Goal: Transaction & Acquisition: Purchase product/service

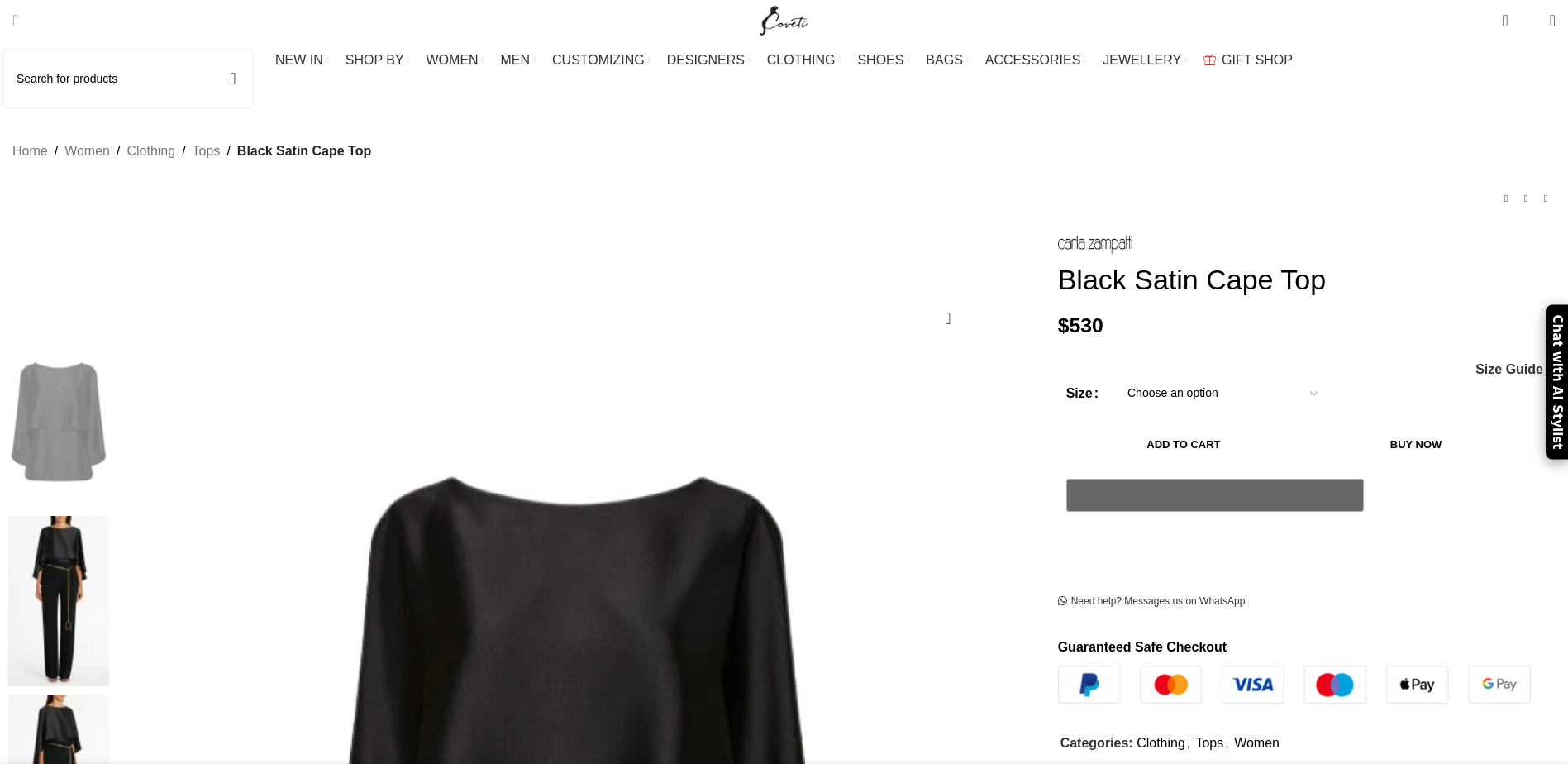
drag, startPoint x: 0, startPoint y: 0, endPoint x: 60, endPoint y: 22, distance: 63.9
click at [18, 22] on span "Search" at bounding box center [15, 20] width 6 height 17
click at [104, 94] on input "Search" at bounding box center [128, 78] width 248 height 58
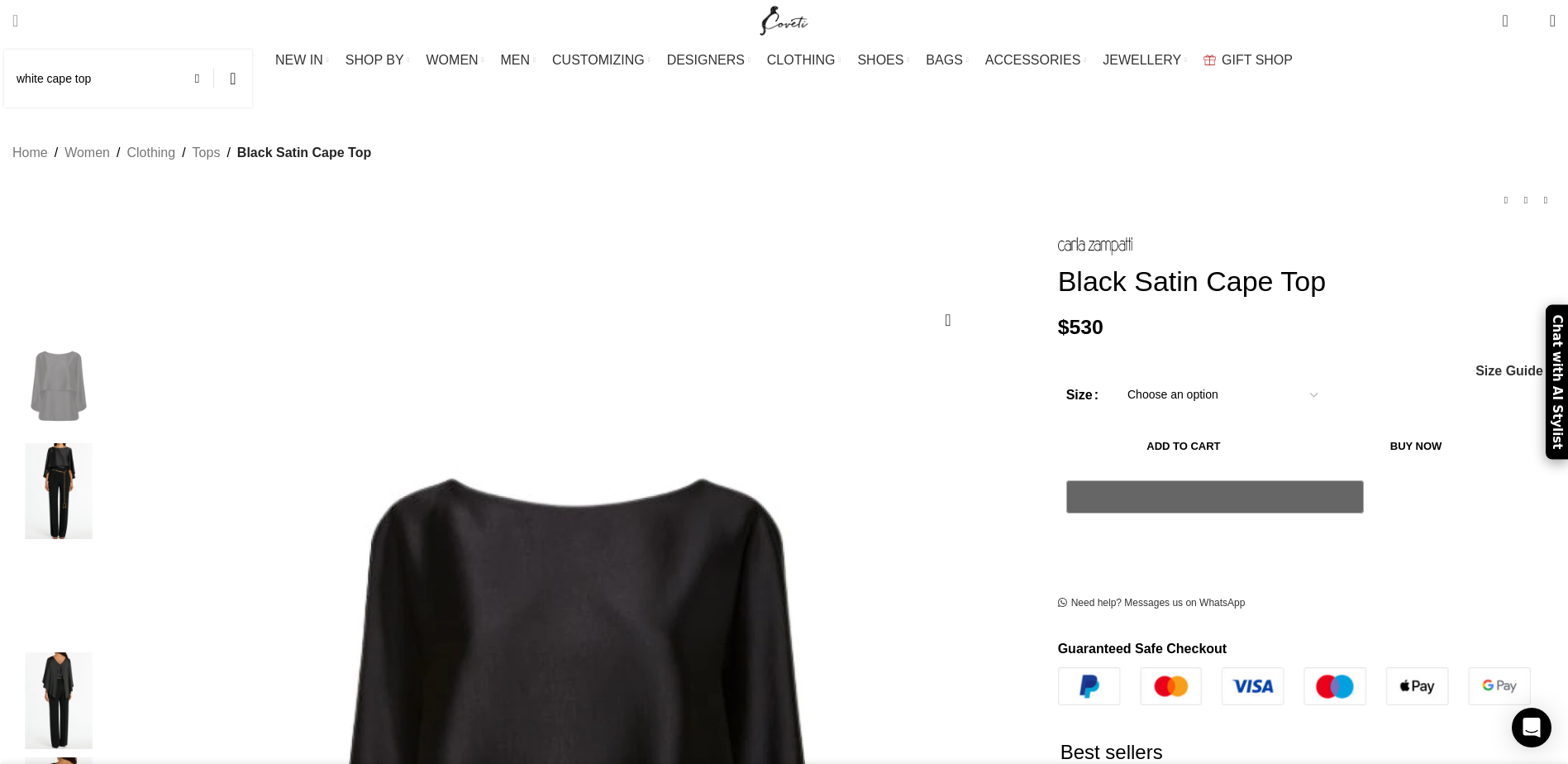
type input "white cape top"
click at [214, 50] on button "Search" at bounding box center [233, 78] width 38 height 58
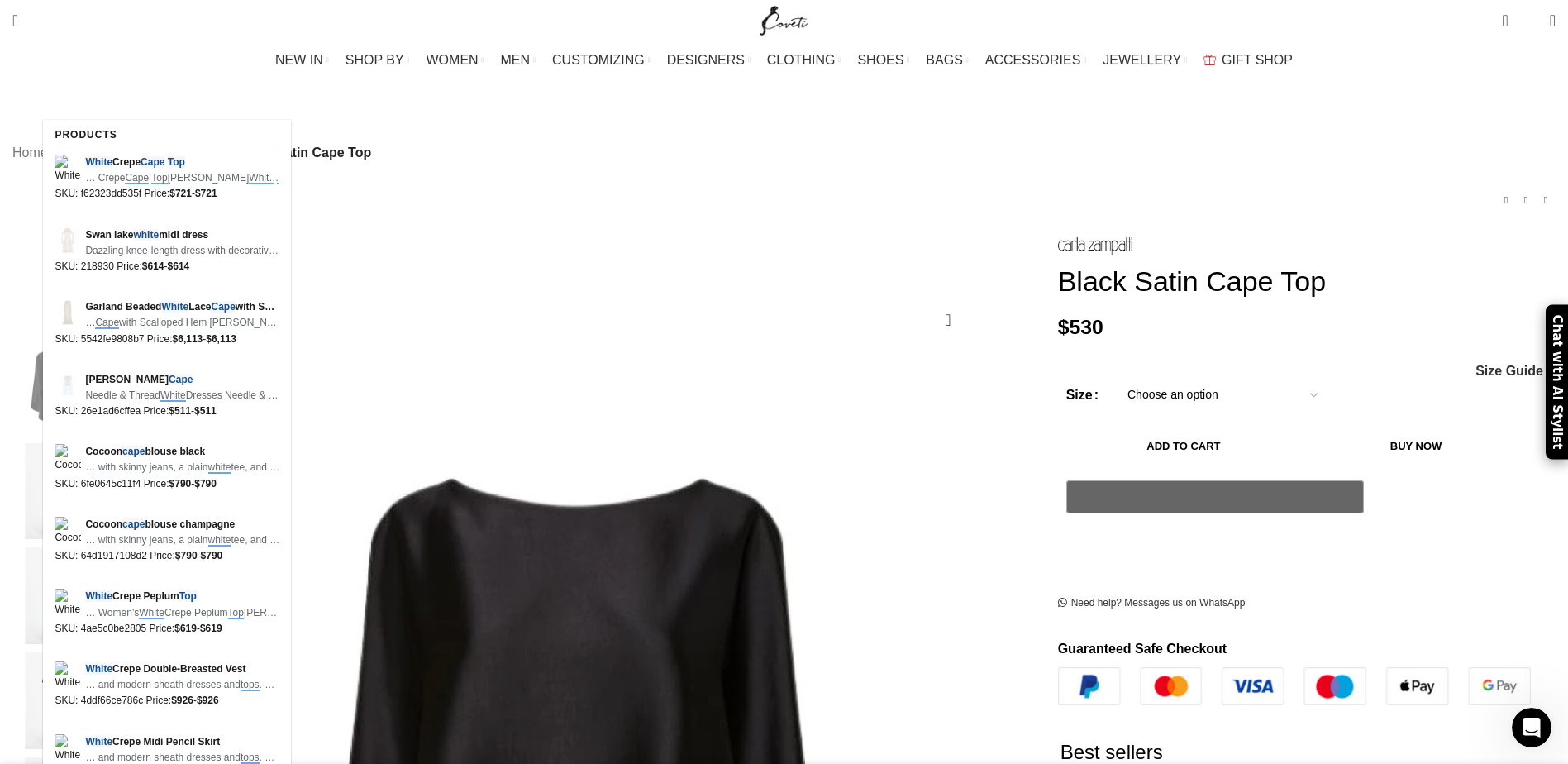
scroll to position [0, 256]
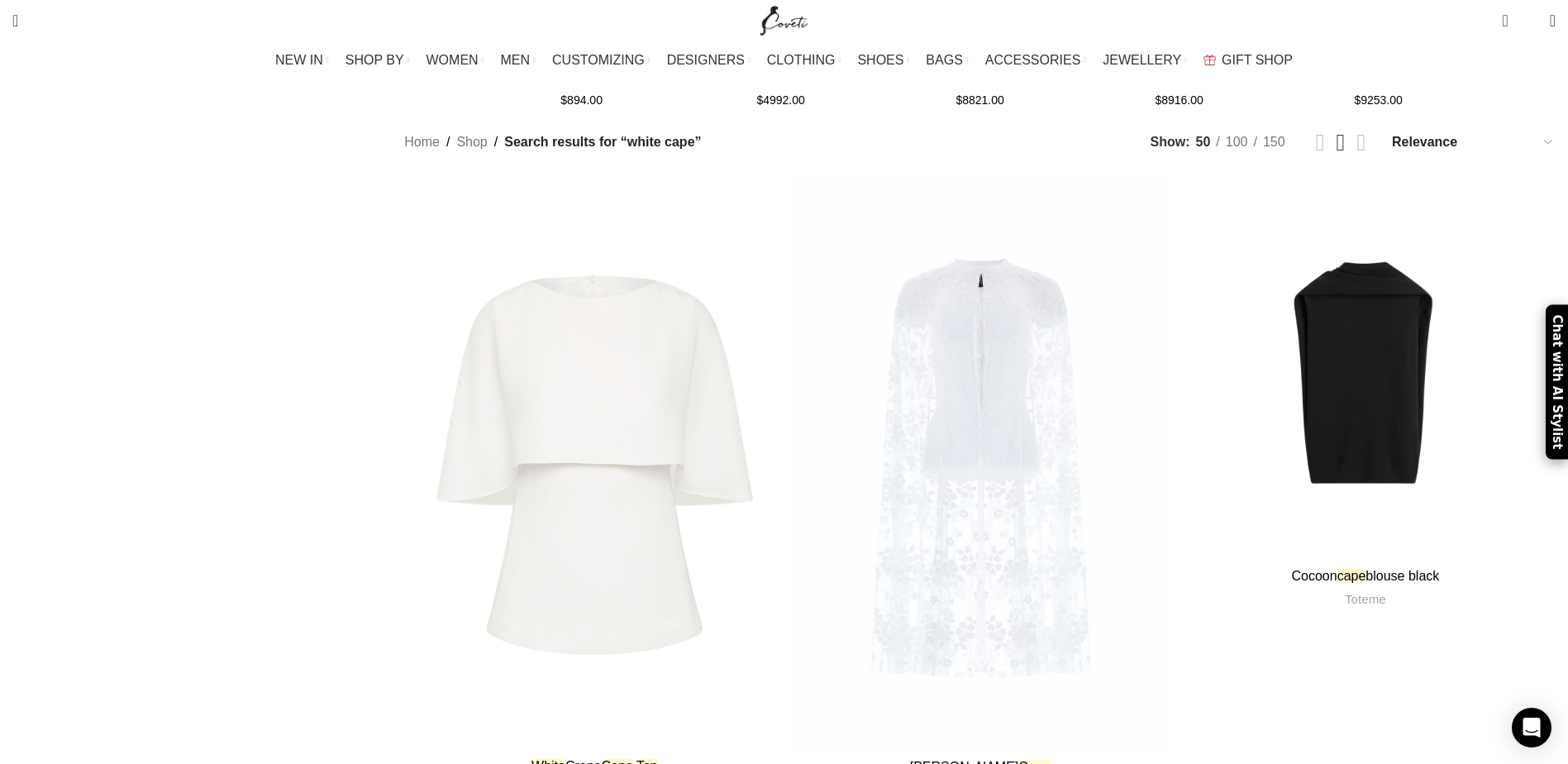
scroll to position [2066, 0]
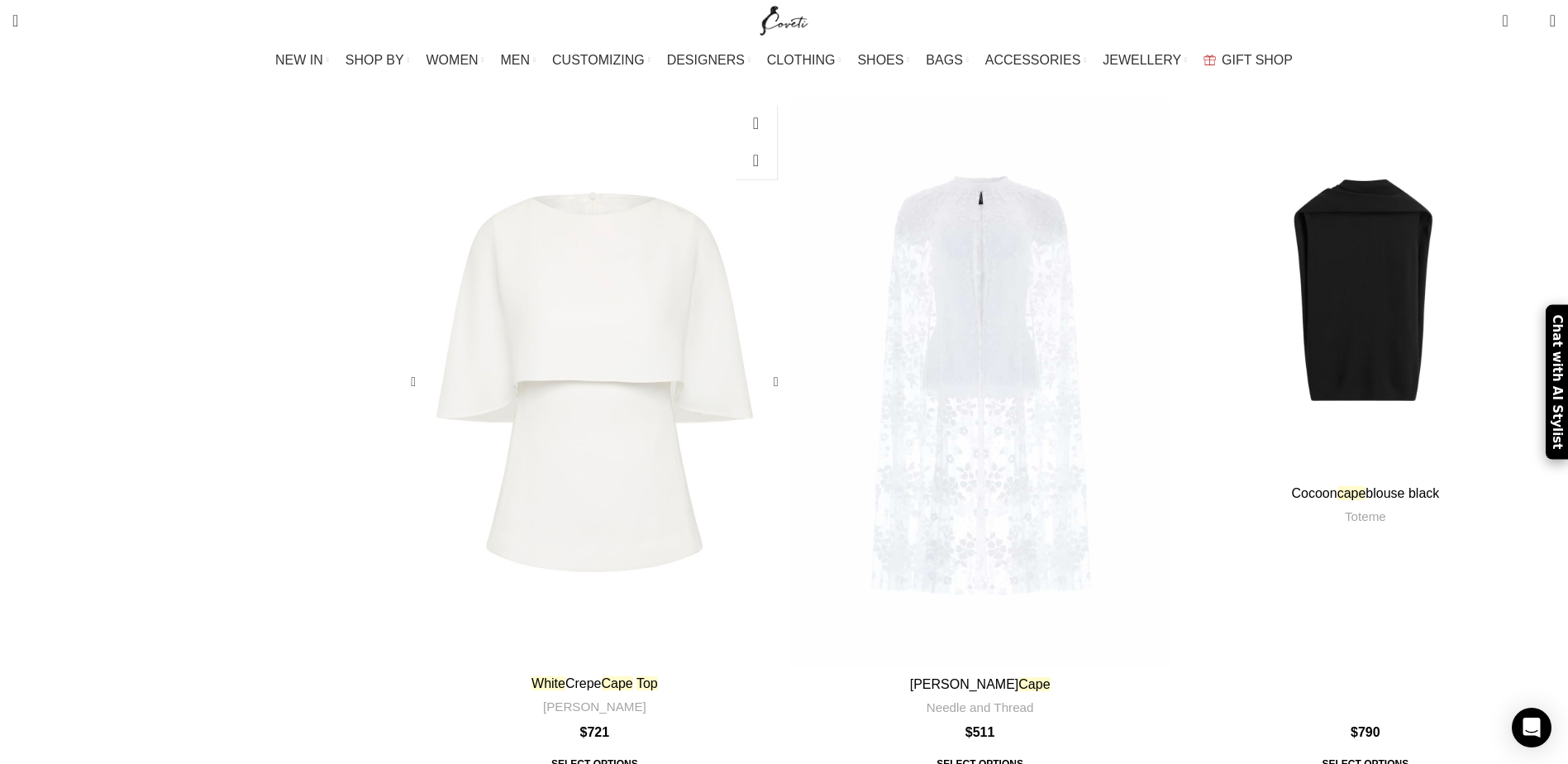
click at [658, 676] on link "White Crepe Cape Top" at bounding box center [593, 683] width 126 height 14
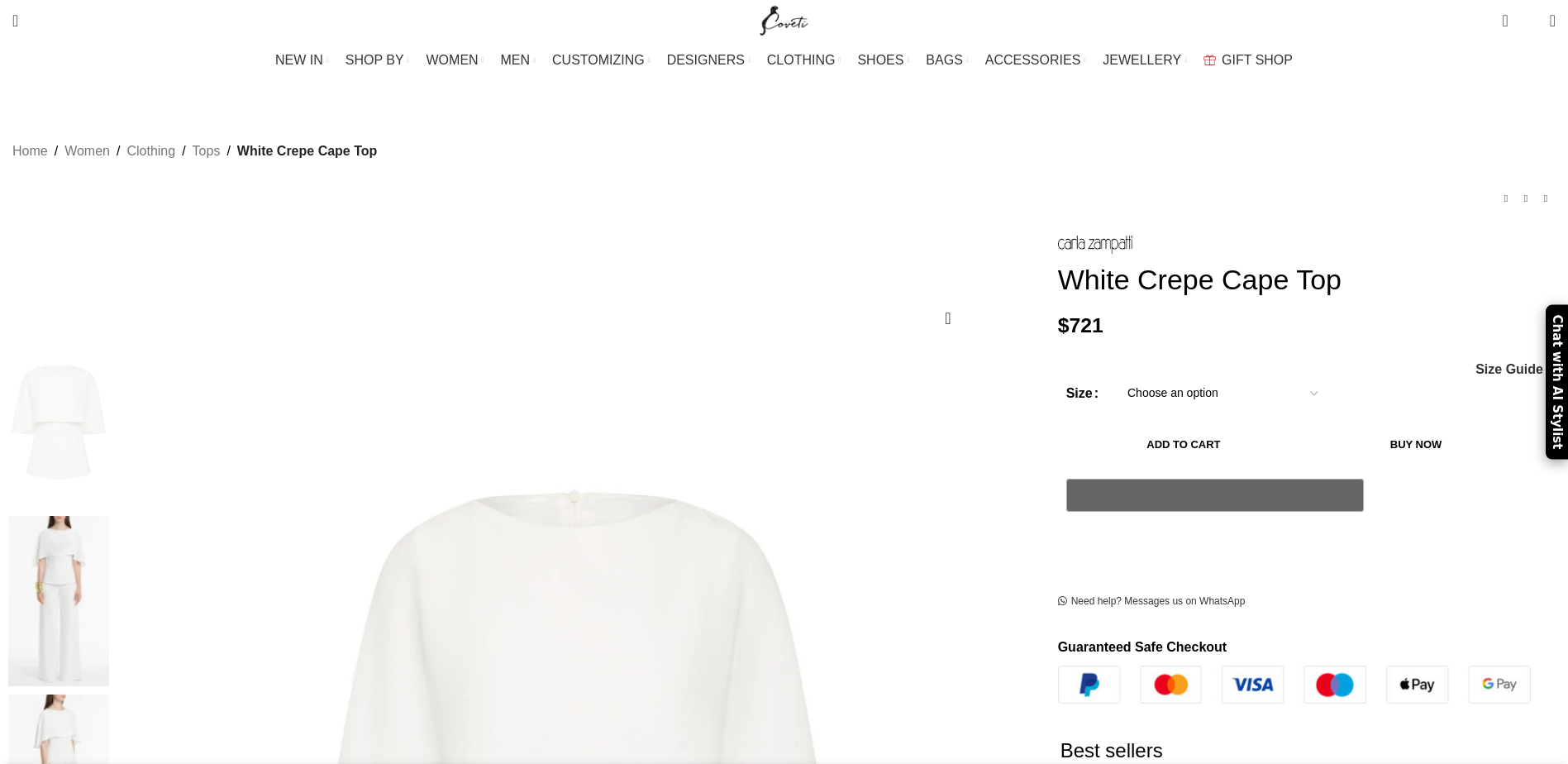
click at [109, 516] on img at bounding box center [59, 601] width 101 height 171
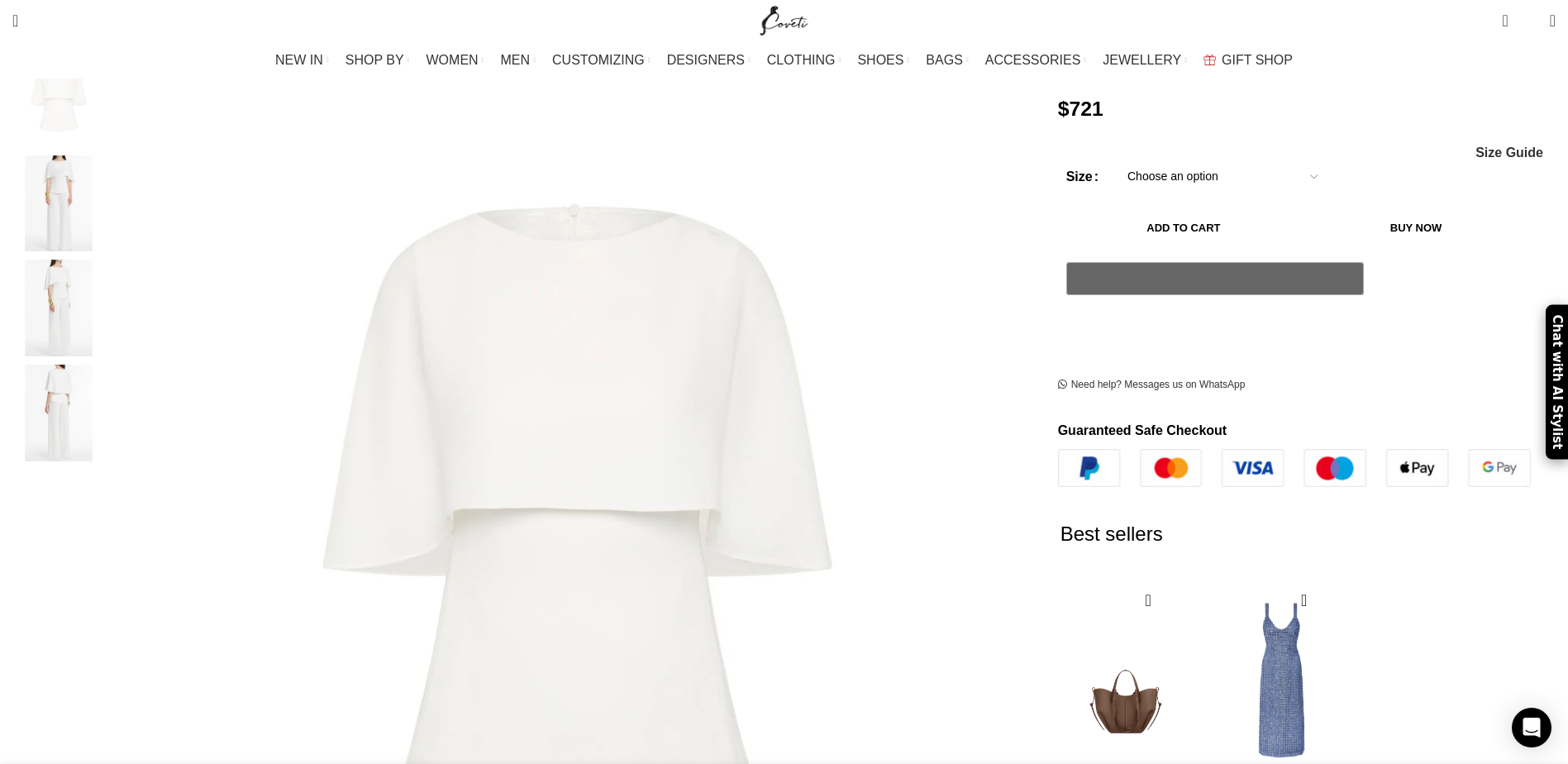
scroll to position [330, 0]
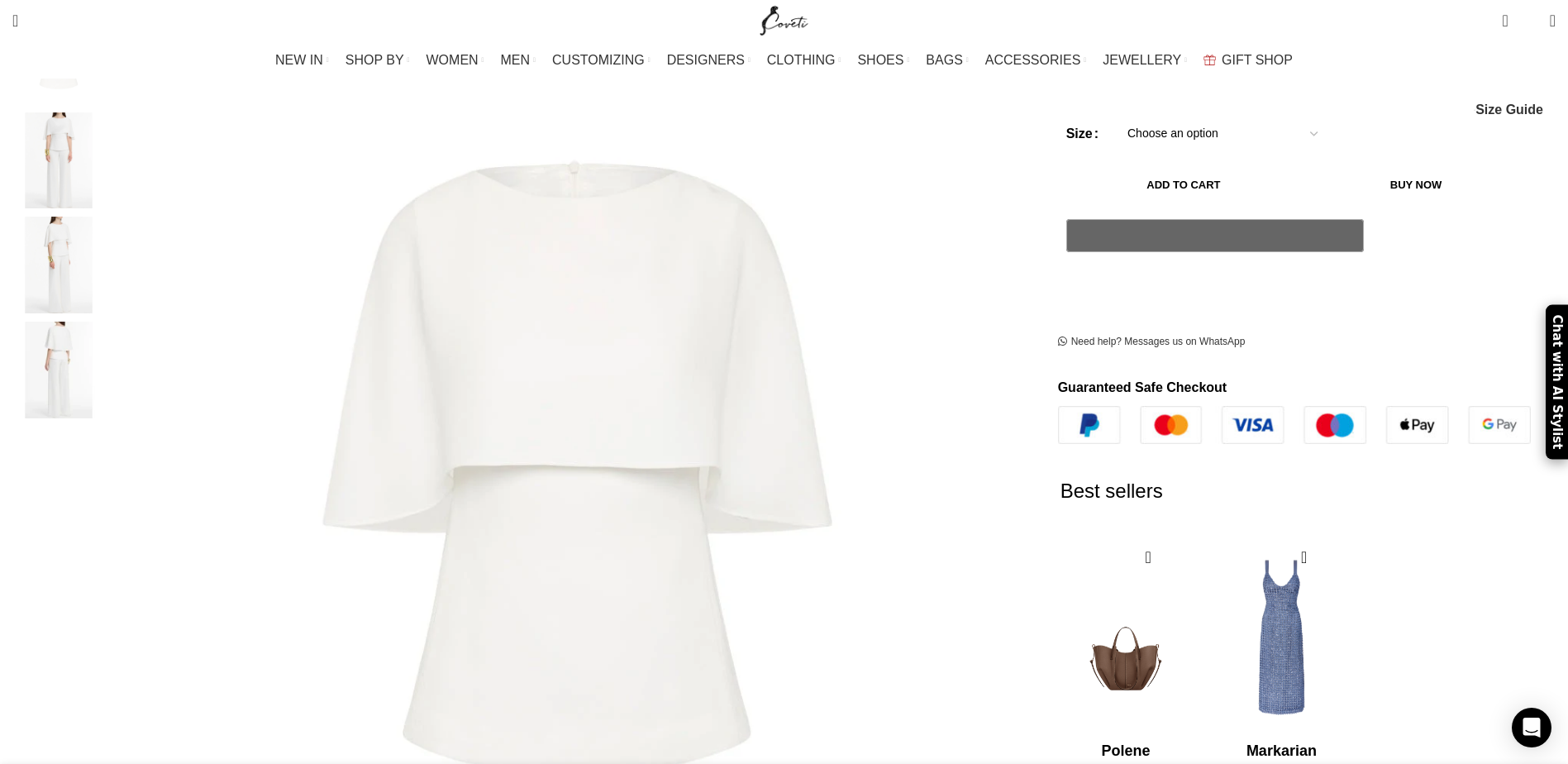
click at [109, 244] on img "3 / 4" at bounding box center [59, 264] width 101 height 96
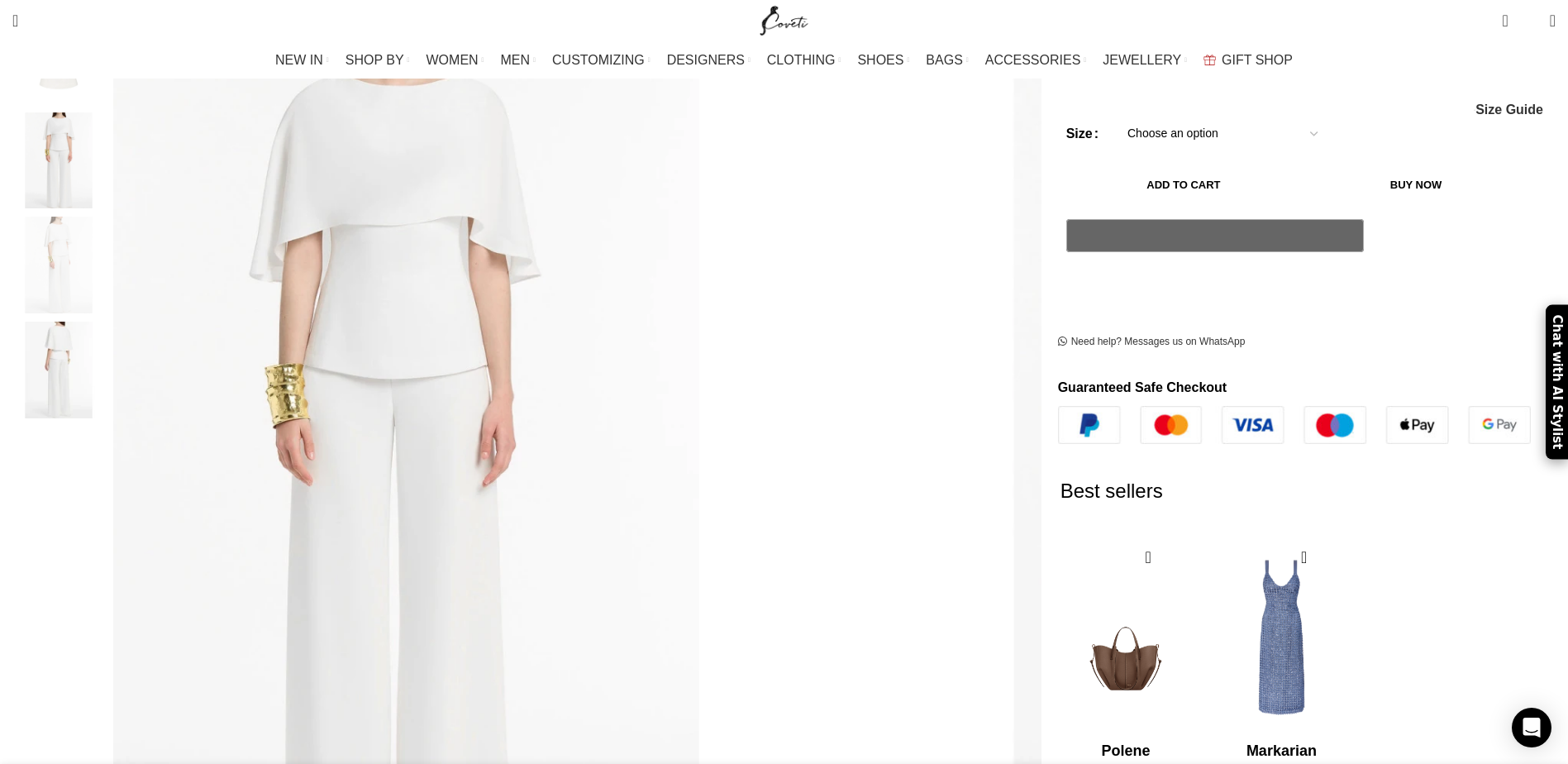
scroll to position [0, 175]
click at [109, 138] on img "2 / 4" at bounding box center [59, 160] width 101 height 96
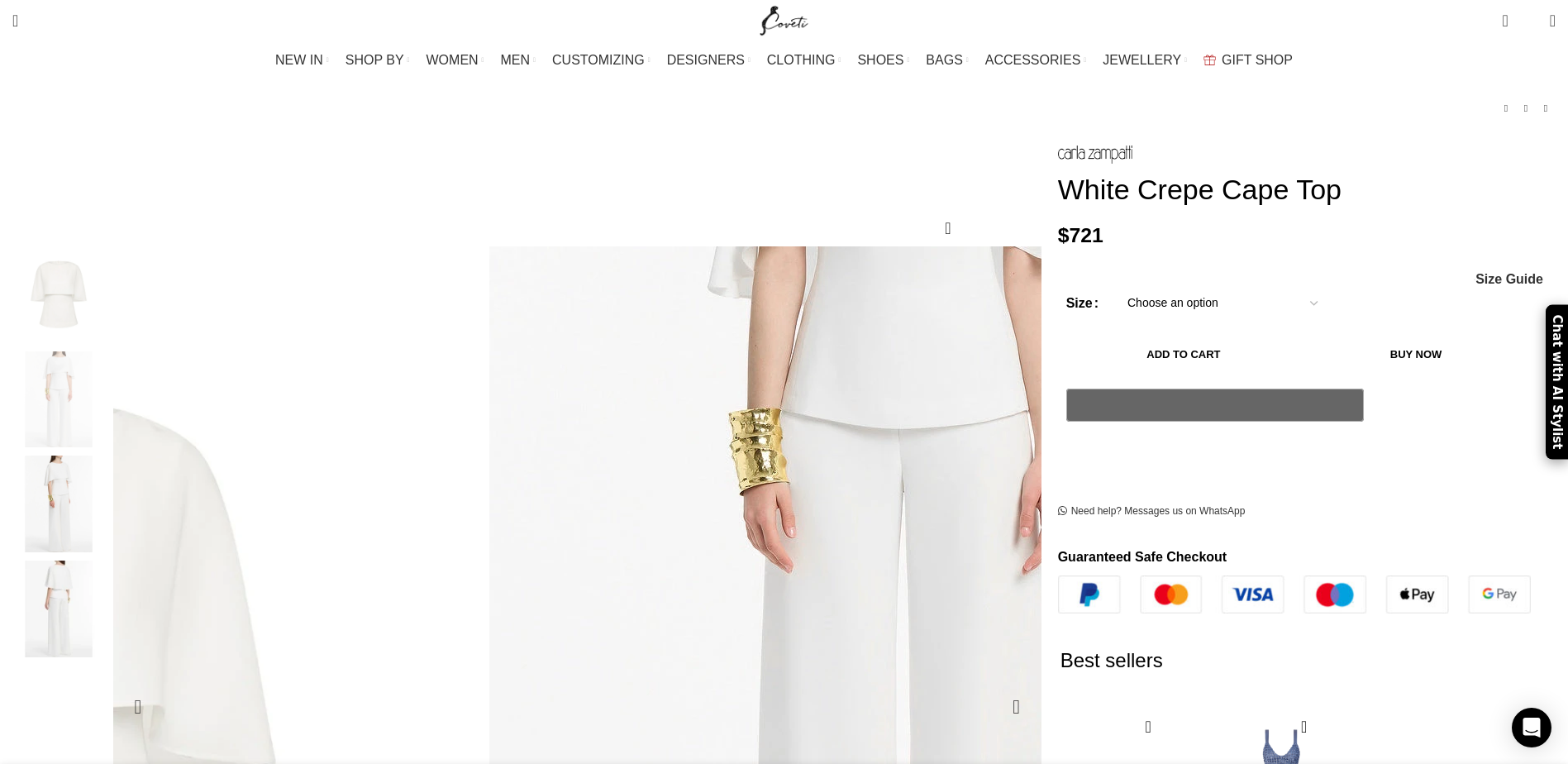
scroll to position [82, 0]
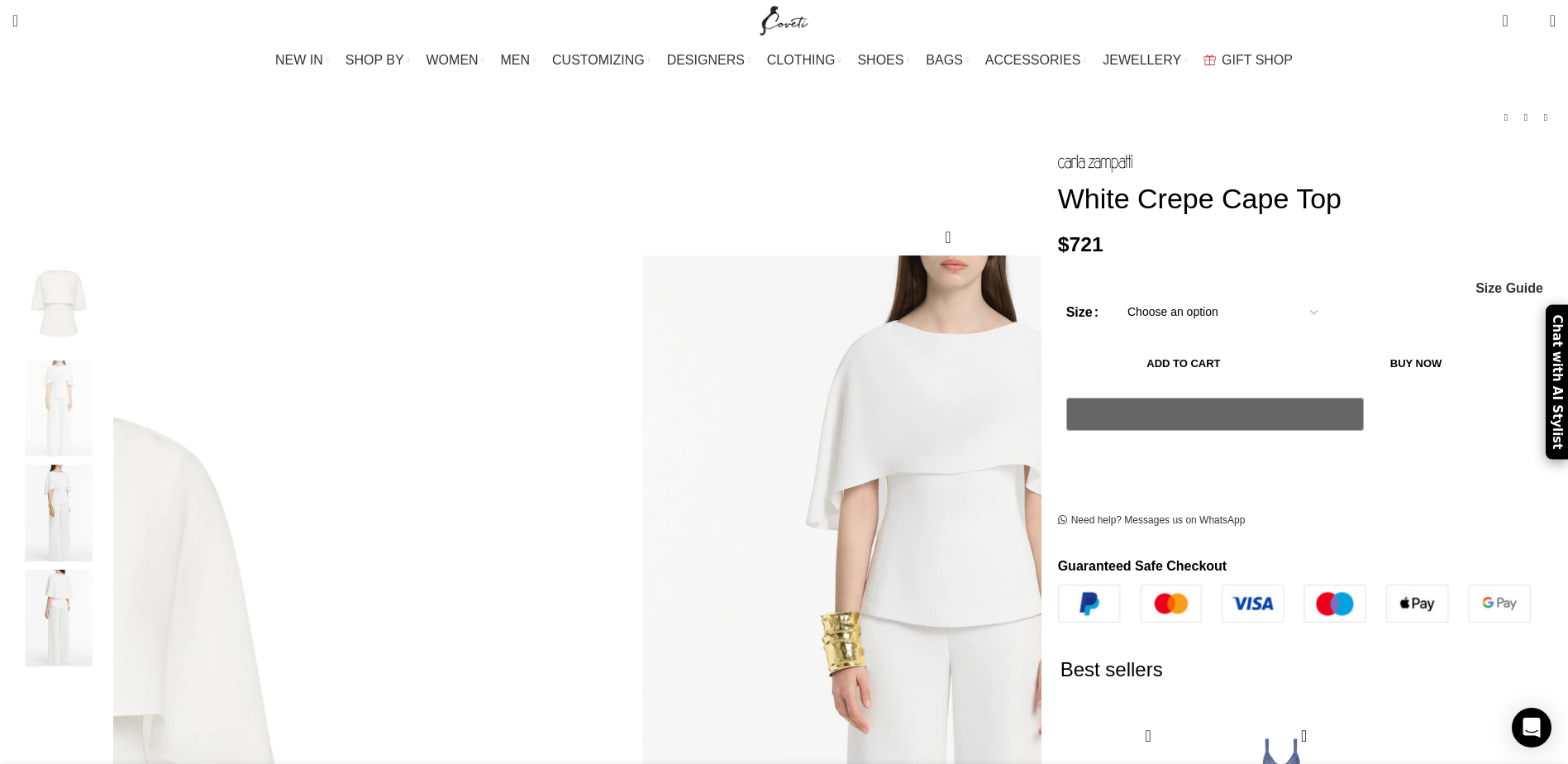
click at [109, 590] on img "4 / 4" at bounding box center [59, 617] width 101 height 96
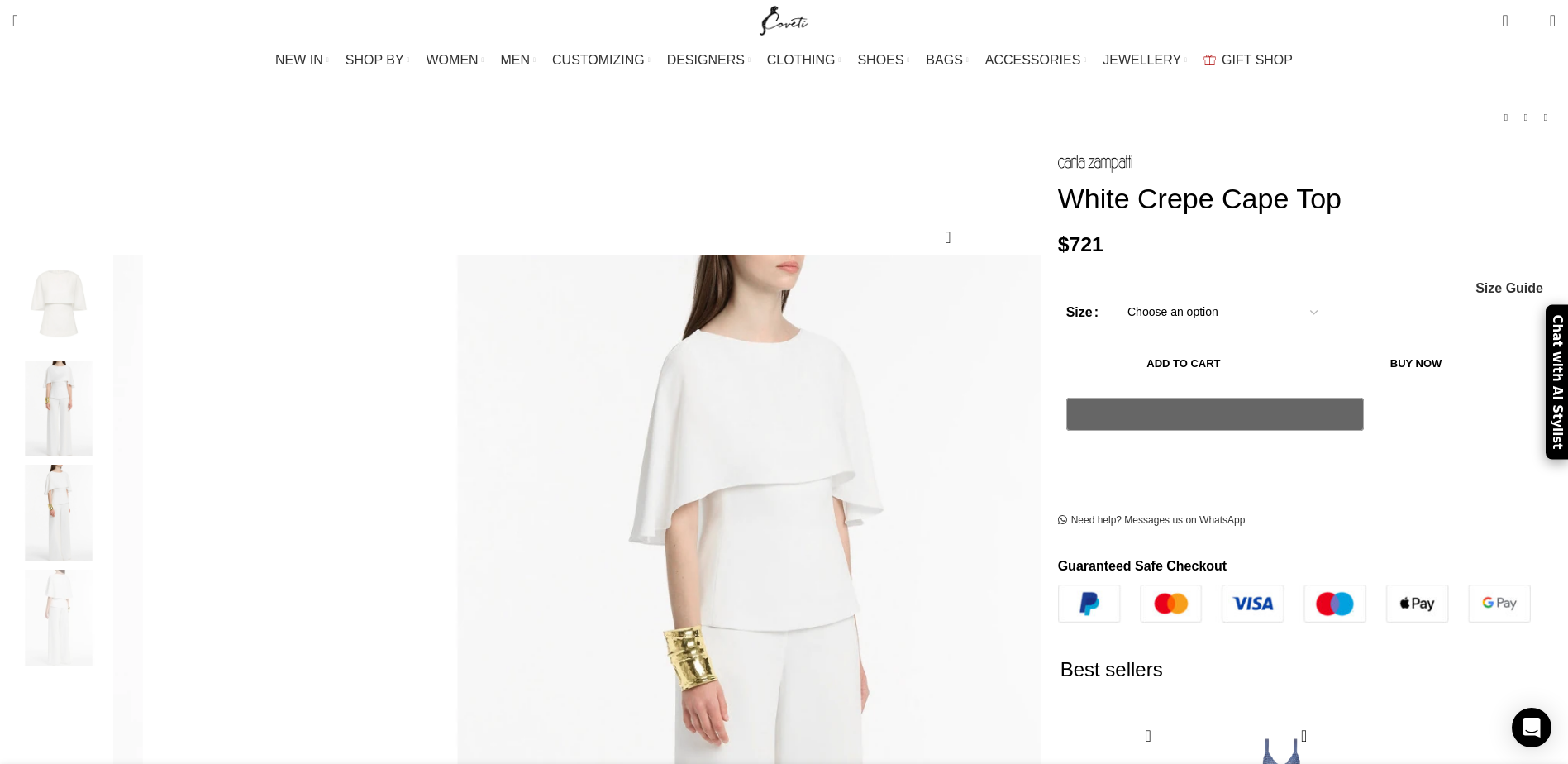
click at [109, 570] on img "4 / 4" at bounding box center [59, 617] width 101 height 96
click at [109, 405] on img "2 / 4" at bounding box center [59, 408] width 101 height 96
